Goal: Navigation & Orientation: Find specific page/section

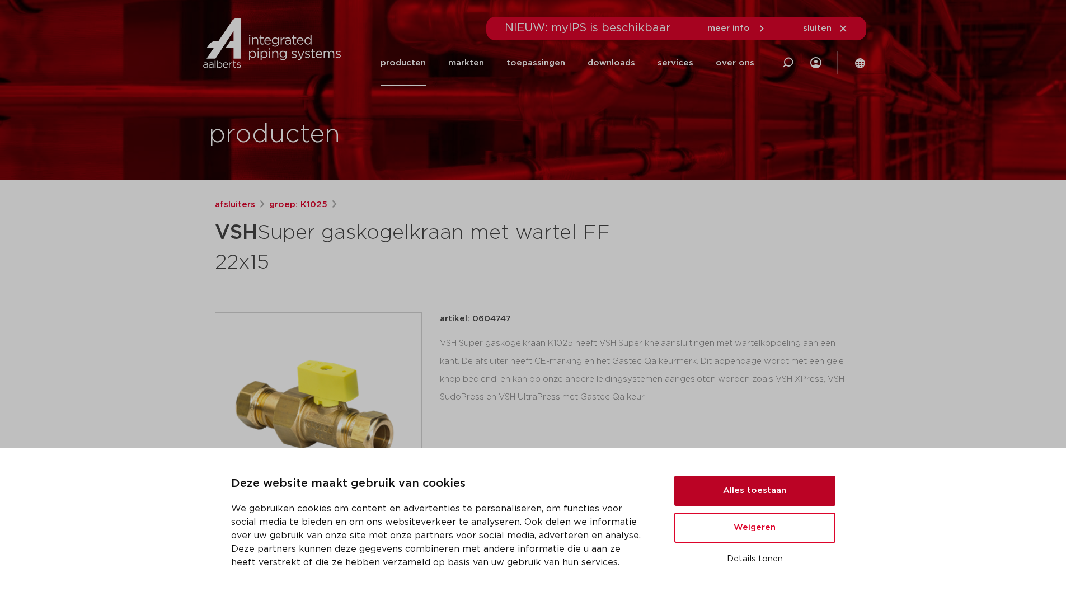
click at [753, 490] on button "Alles toestaan" at bounding box center [754, 491] width 161 height 30
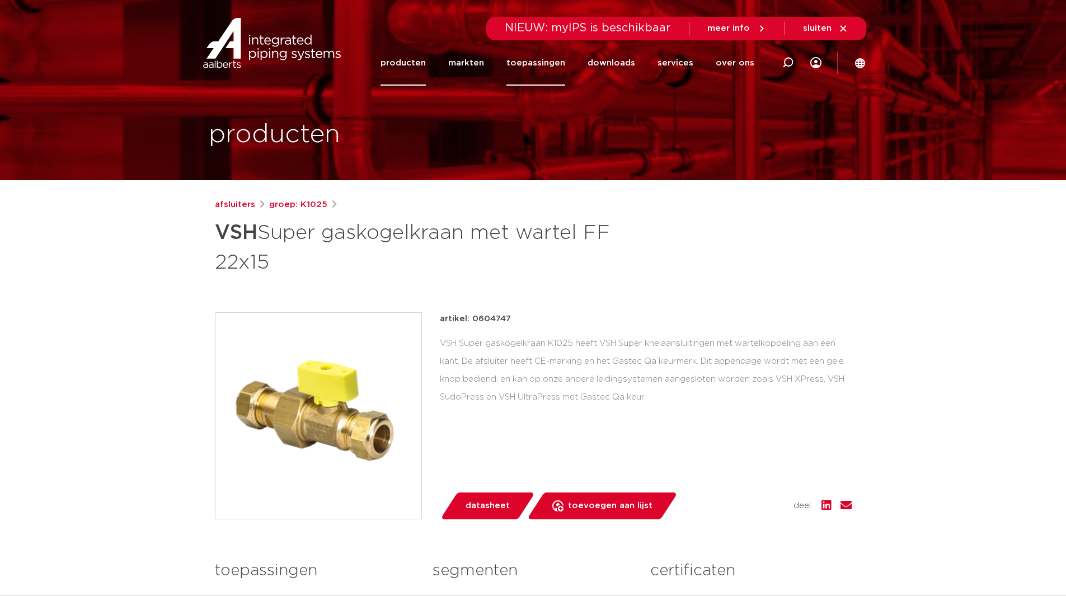
click at [539, 64] on link "toepassingen" at bounding box center [536, 62] width 59 height 45
